Goal: Find specific page/section: Find specific page/section

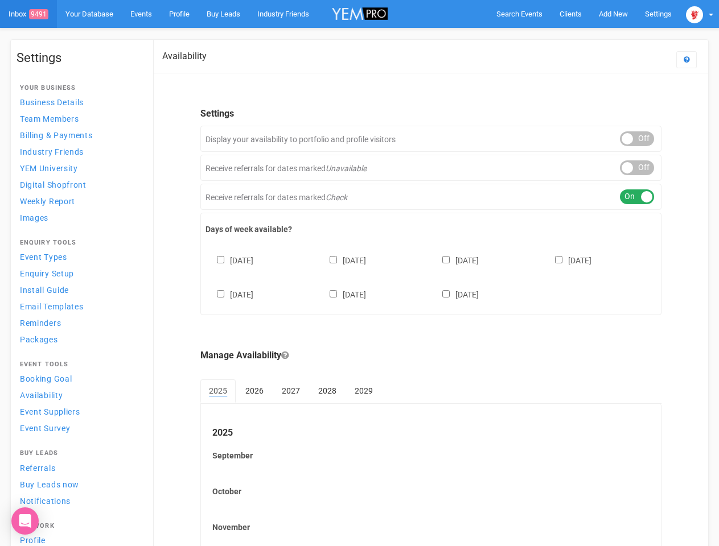
click at [359, 273] on div "[DATE] [DATE] [DATE] [DATE] [DATE] [DATE] [DATE]" at bounding box center [430, 272] width 451 height 68
click at [519, 14] on span "Search Events" at bounding box center [519, 14] width 46 height 9
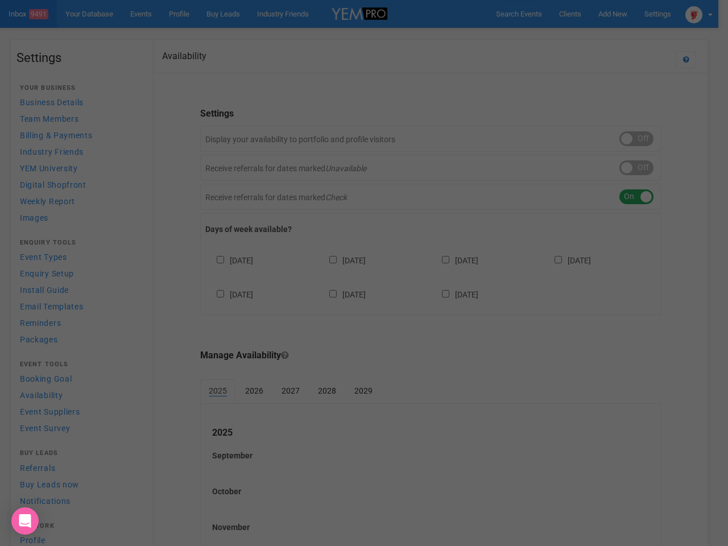
click at [0, 0] on div "Loading..." at bounding box center [0, 0] width 0 height 0
click at [587, 36] on div "Loading..." at bounding box center [364, 273] width 728 height 546
click at [699, 14] on div at bounding box center [364, 273] width 728 height 546
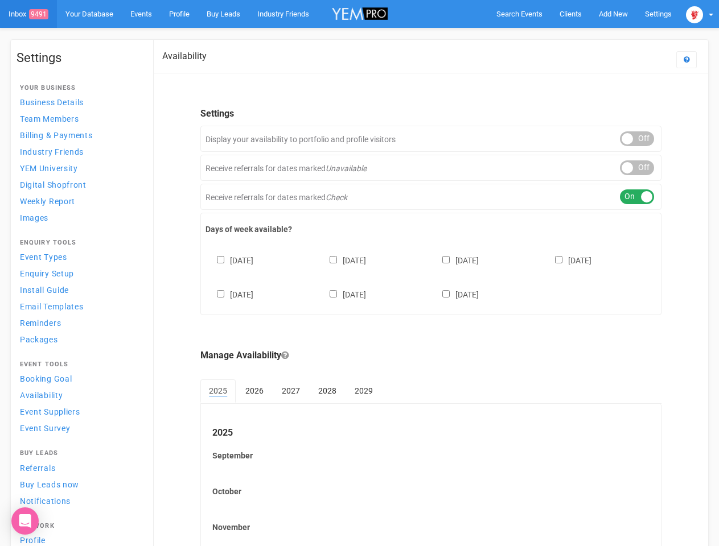
click at [637, 139] on div "ON OFF" at bounding box center [637, 138] width 34 height 15
click at [637, 168] on div "ON OFF" at bounding box center [637, 167] width 34 height 15
click at [637, 197] on div "ON OFF" at bounding box center [637, 196] width 34 height 15
click at [431, 276] on div "[DATE] [DATE] [DATE] [DATE] [DATE] [DATE] [DATE]" at bounding box center [430, 272] width 451 height 68
